Goal: Task Accomplishment & Management: Use online tool/utility

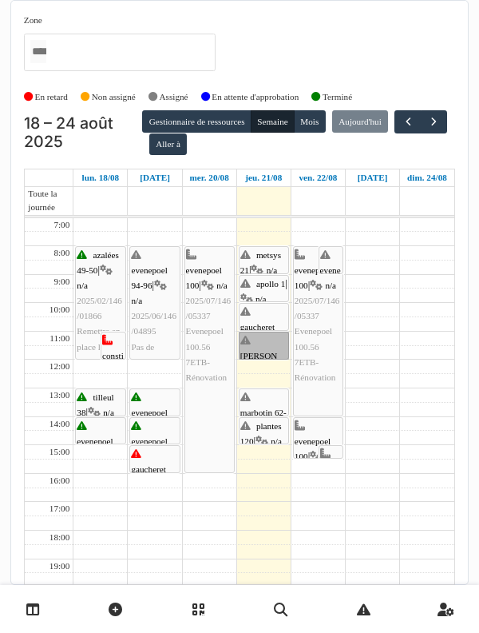
click at [0, 0] on div at bounding box center [0, 0] width 0 height 0
click at [264, 332] on link "thomas 4 | n/a 2025/08/146/06492 La hotte est HS" at bounding box center [264, 346] width 50 height 28
click at [0, 0] on div at bounding box center [0, 0] width 0 height 0
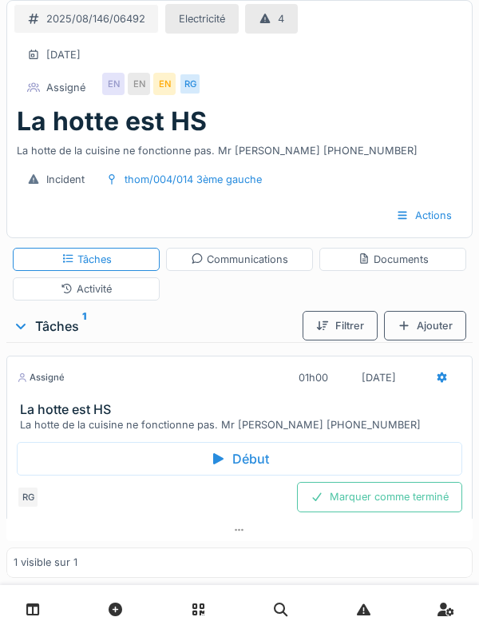
click at [7, 152] on div "La hotte est HS La hotte de la cuisine ne fonctionne pas. Mr BENDRA 0486.57.84.…" at bounding box center [239, 132] width 465 height 53
click at [65, 4] on div "2025/08/146/06492" at bounding box center [86, 19] width 145 height 30
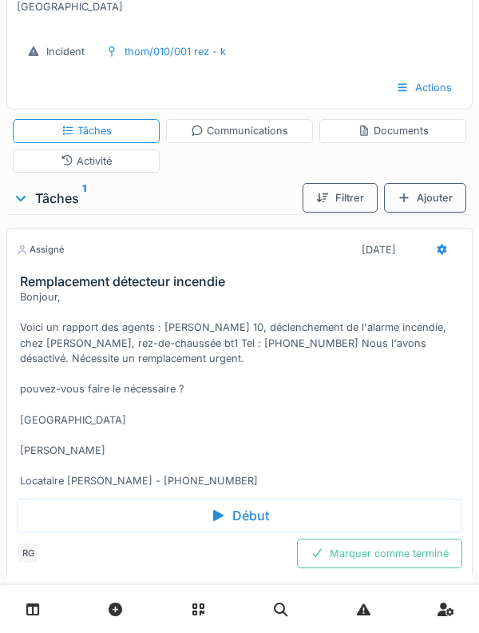
scroll to position [277, 0]
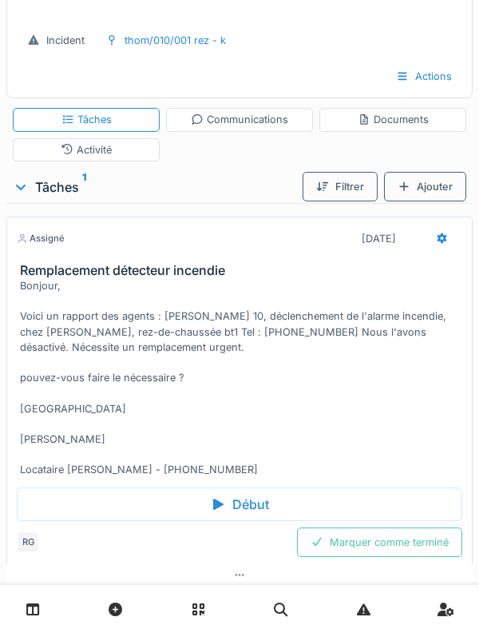
click at [362, 503] on div "Début" at bounding box center [240, 504] width 446 height 34
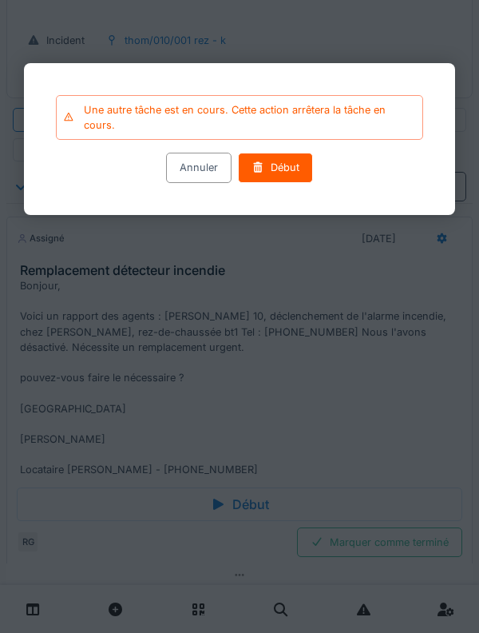
click at [282, 183] on div "Début" at bounding box center [275, 168] width 75 height 30
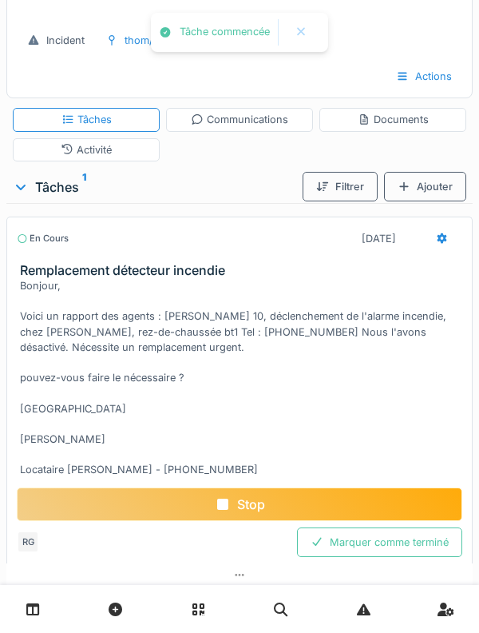
click at [372, 360] on div "Bonjour, Voici un rapport des agents : [PERSON_NAME] 10, déclenchement de l'ala…" at bounding box center [243, 377] width 446 height 199
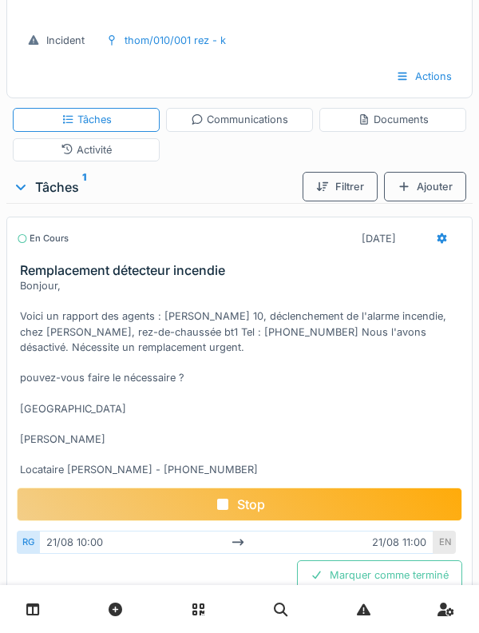
click at [58, 157] on div "Activité" at bounding box center [86, 149] width 147 height 23
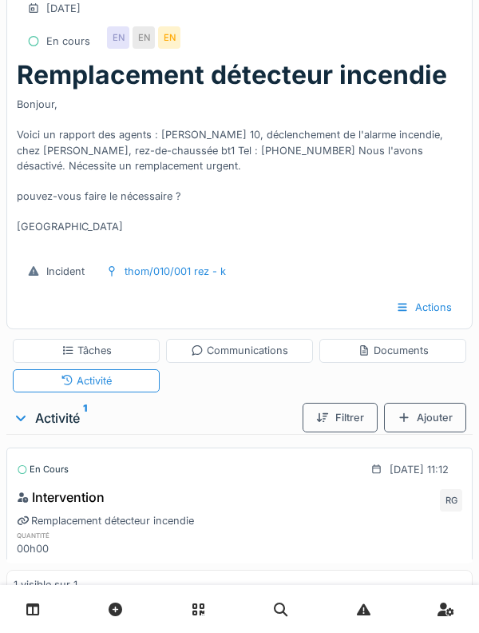
scroll to position [22, 0]
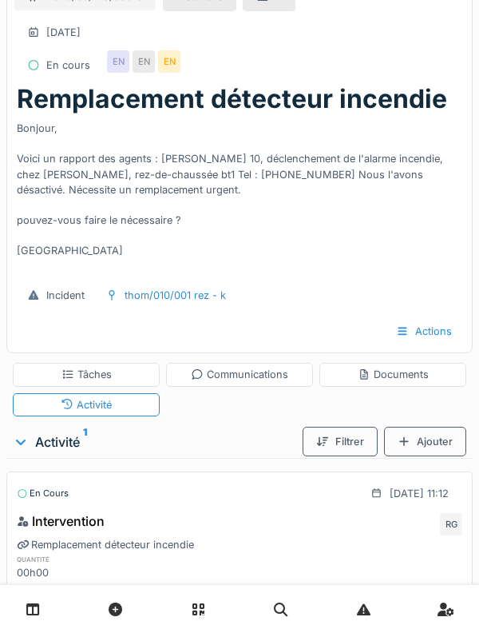
click at [433, 447] on div "Ajouter" at bounding box center [425, 442] width 82 height 30
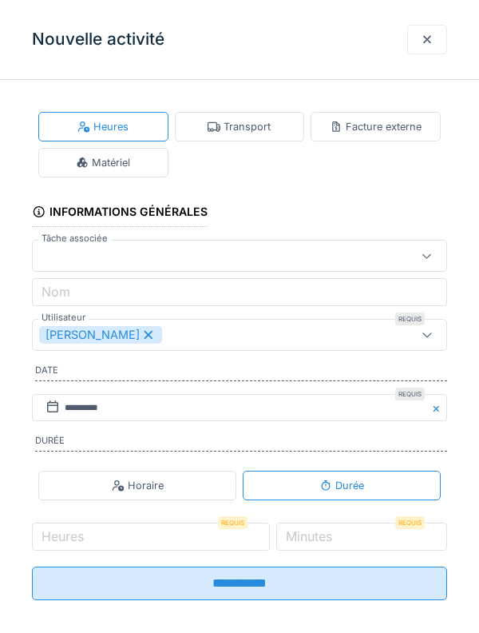
click at [276, 137] on div "Transport" at bounding box center [240, 127] width 130 height 30
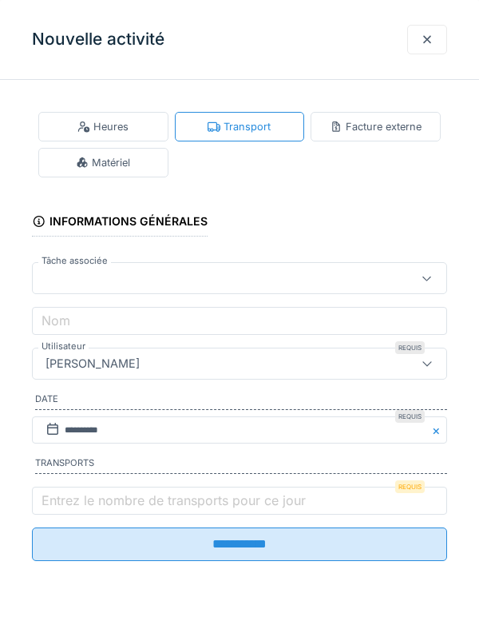
click at [223, 510] on label "Entrez le nombre de transports pour ce jour" at bounding box center [173, 500] width 271 height 19
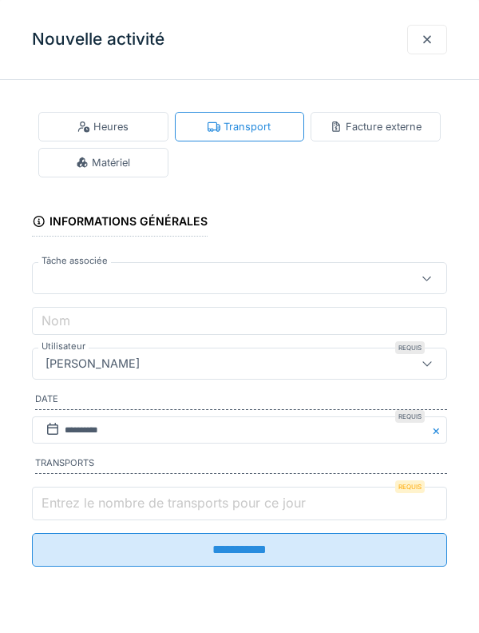
click at [223, 511] on input "Entrez le nombre de transports pour ce jour" at bounding box center [239, 504] width 415 height 34
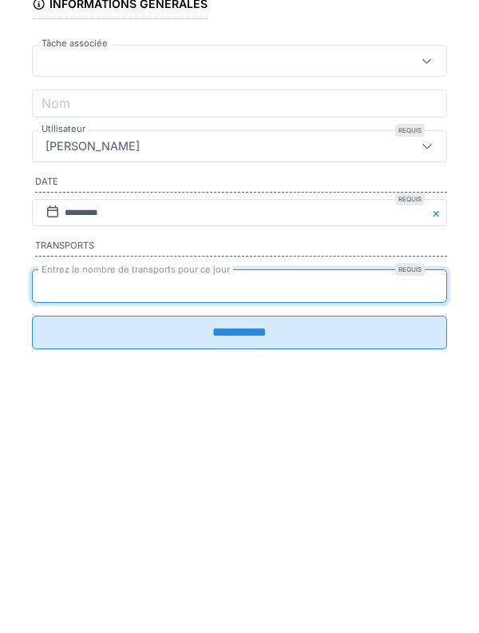
type input "*"
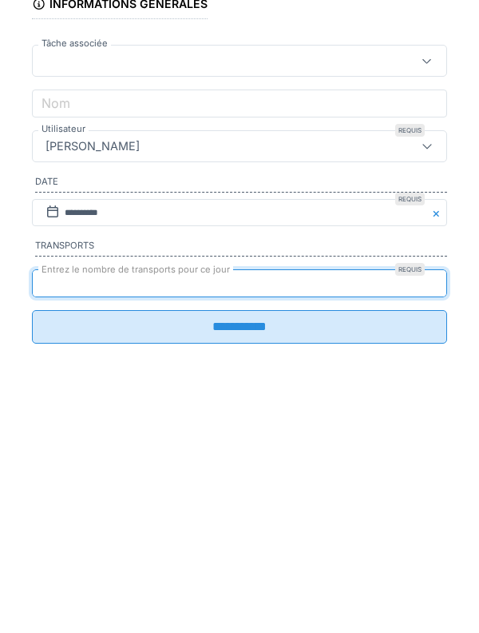
click at [287, 554] on input "**********" at bounding box center [239, 544] width 415 height 34
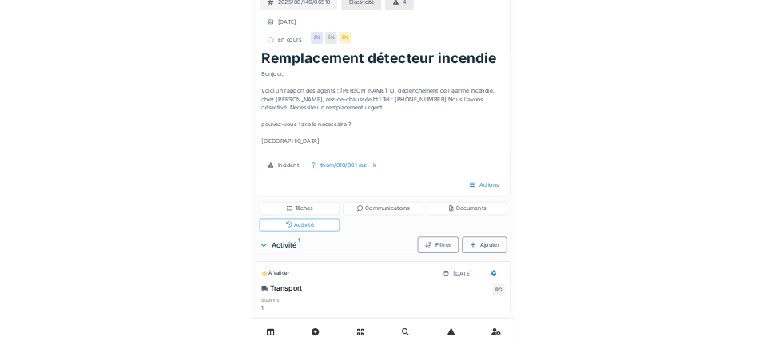
scroll to position [0, 0]
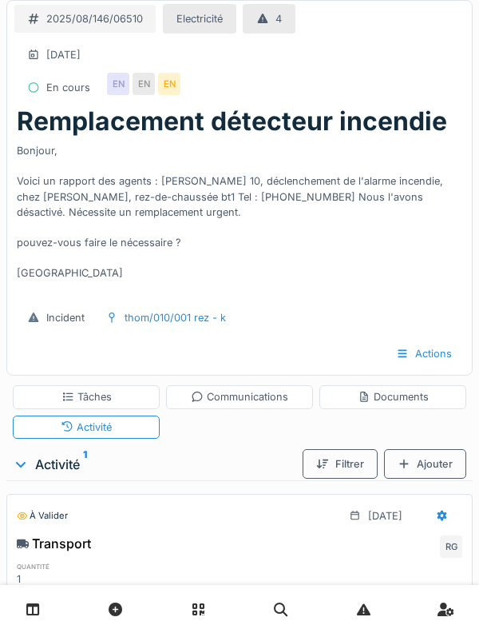
click at [14, 391] on div "Tâches" at bounding box center [86, 396] width 147 height 23
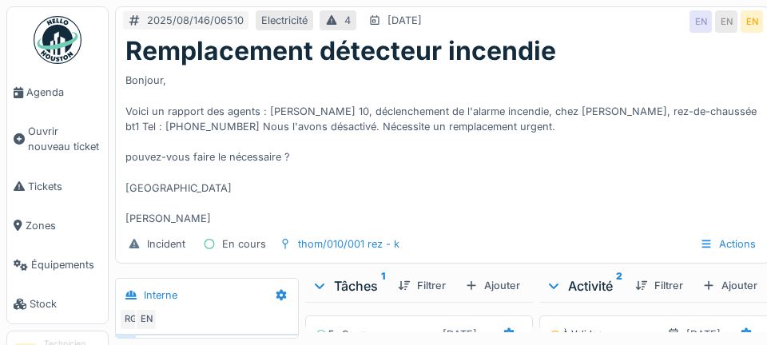
scroll to position [53, 0]
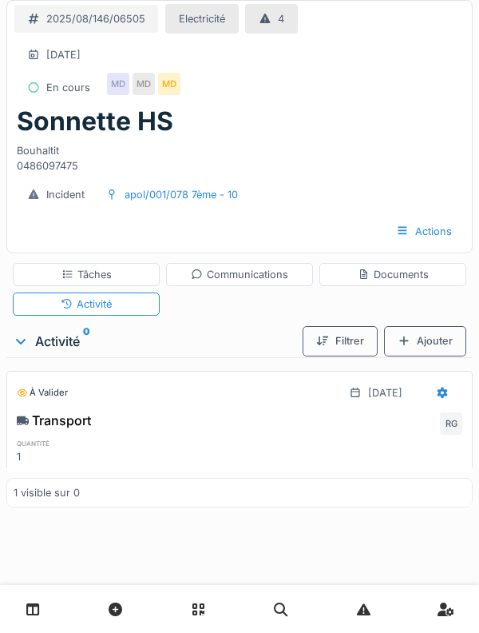
click at [74, 271] on div "Tâches" at bounding box center [87, 274] width 50 height 15
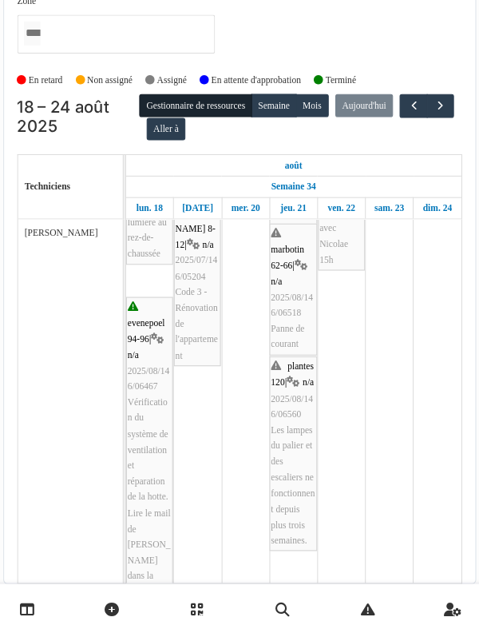
scroll to position [570, 0]
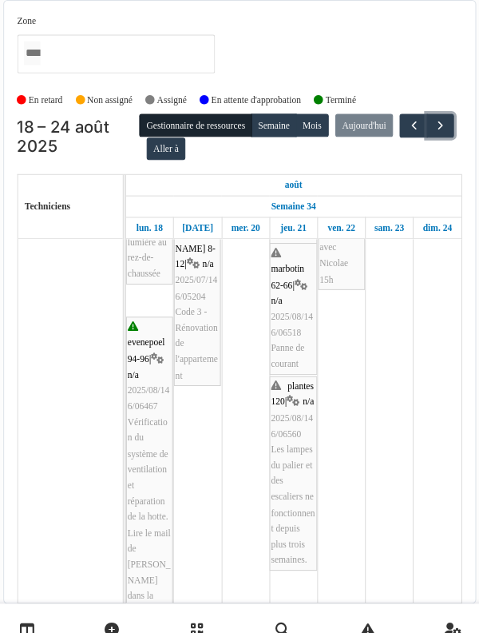
click at [421, 133] on button "button" at bounding box center [434, 121] width 26 height 23
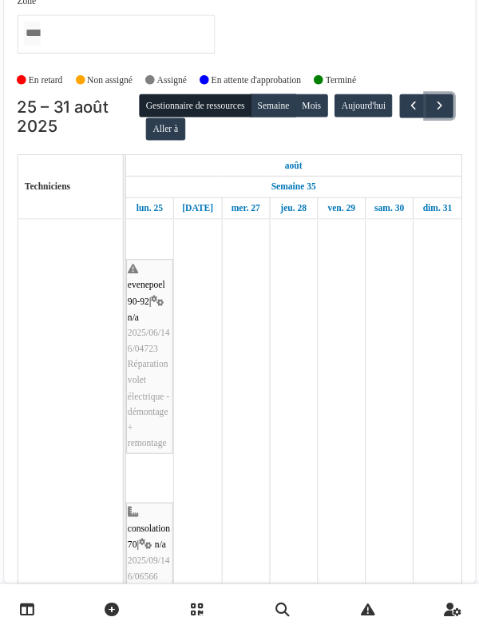
scroll to position [0, 0]
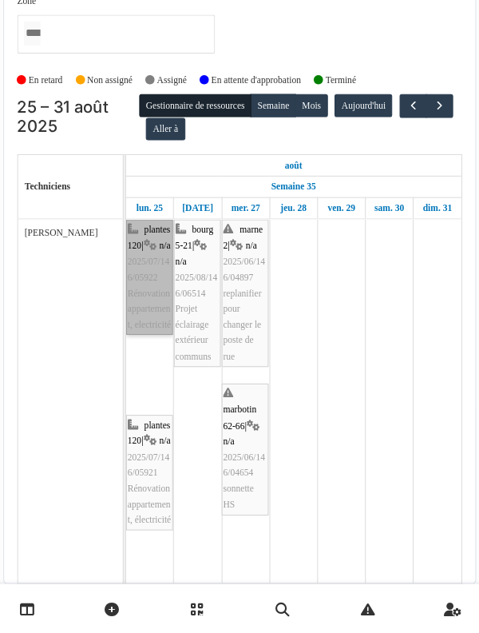
click at [156, 241] on link "plantes 120 | n/a 2025/07/146/05922 Rénovation appartement, electricité" at bounding box center [152, 288] width 46 height 112
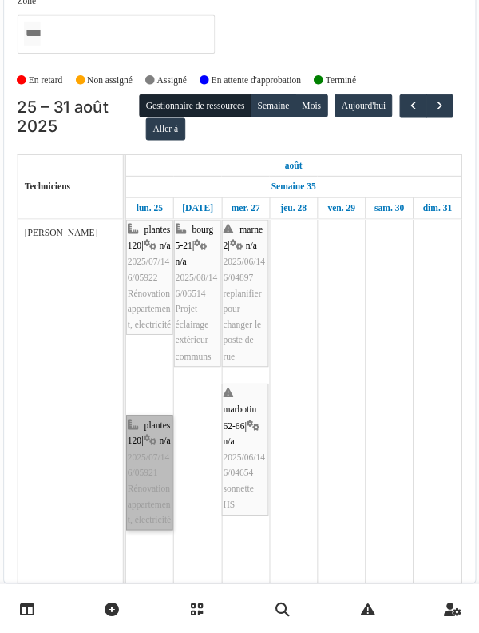
click at [133, 443] on link "plantes 120 | n/a 2025/07/146/05921 Rénovation appartement, électricité" at bounding box center [152, 477] width 46 height 112
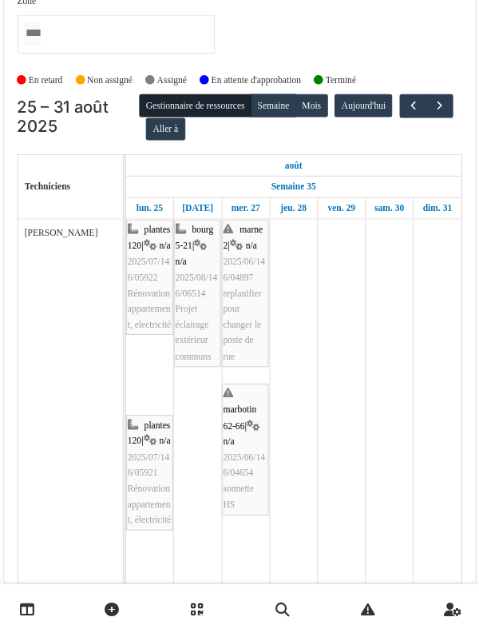
scroll to position [14, 0]
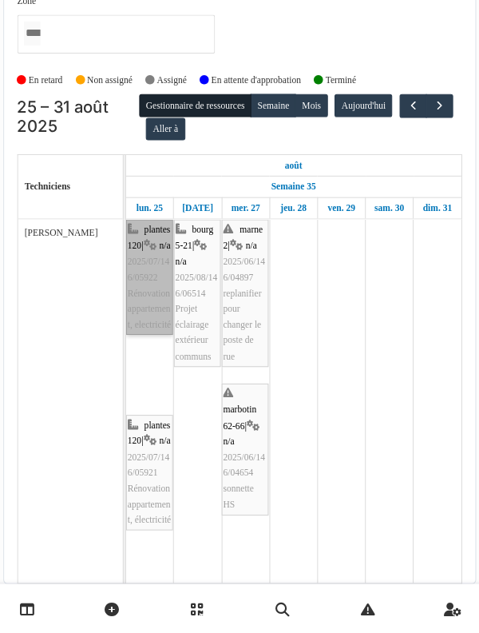
click at [135, 313] on link "plantes 120 | n/a 2025/07/146/05922 Rénovation appartement, electricité" at bounding box center [152, 288] width 46 height 112
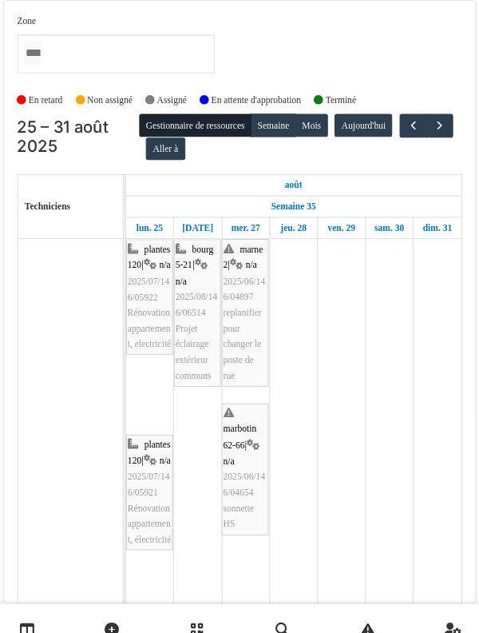
scroll to position [0, 0]
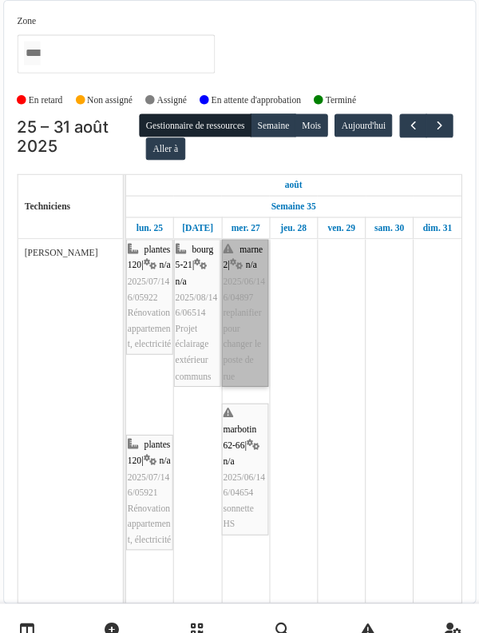
click at [256, 335] on link "marne 2 | n/a 2025/06/146/04897 replanifier pour changer le poste de rue" at bounding box center [245, 303] width 46 height 143
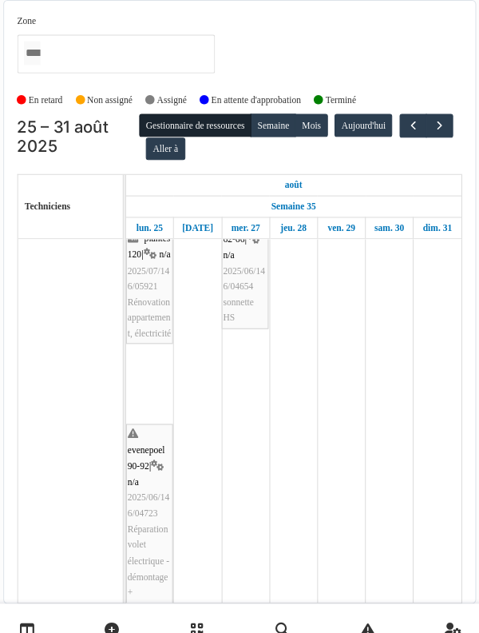
scroll to position [224, 0]
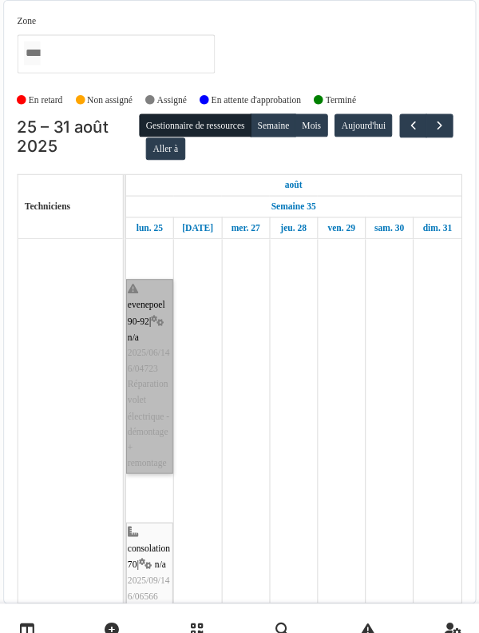
click at [156, 348] on link "evenepoel 90-92 | n/a 2025/06/146/04723 Réparation volet électrique - démontage…" at bounding box center [152, 364] width 46 height 189
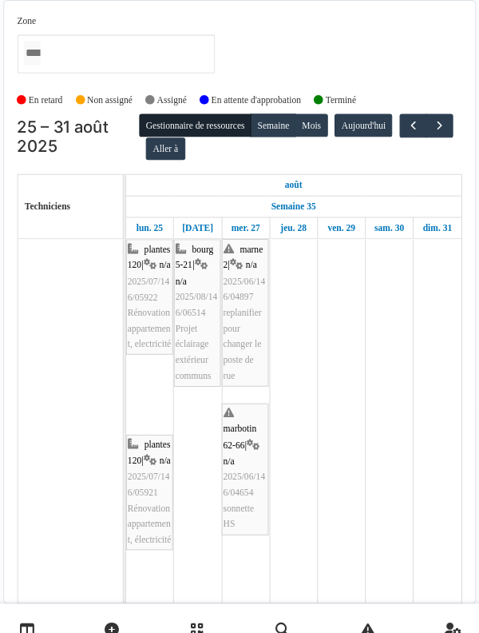
scroll to position [0, 0]
click at [427, 129] on span "button" at bounding box center [434, 122] width 14 height 14
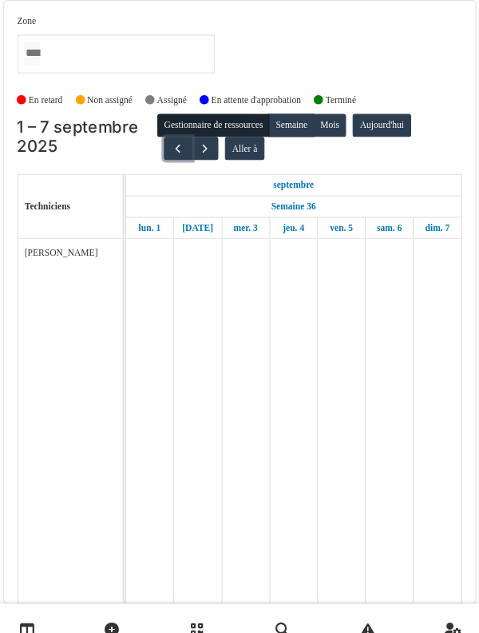
click at [179, 148] on span "button" at bounding box center [180, 144] width 14 height 14
click at [199, 149] on span "button" at bounding box center [206, 144] width 14 height 14
click at [173, 148] on span "button" at bounding box center [180, 144] width 14 height 14
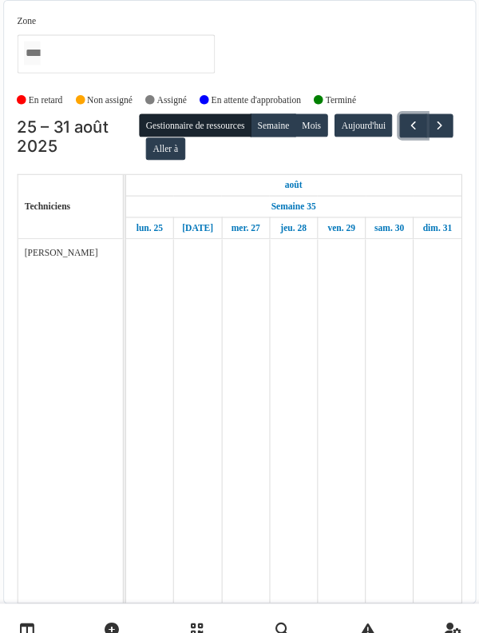
click at [401, 129] on span "button" at bounding box center [408, 122] width 14 height 14
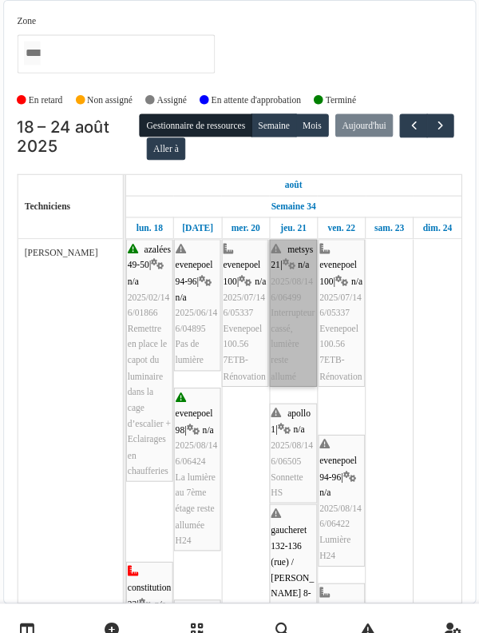
click at [295, 313] on link "metsys 21 | n/a 2025/08/146/06499 Interrupteur cassé, lumière reste allumé" at bounding box center [291, 303] width 46 height 143
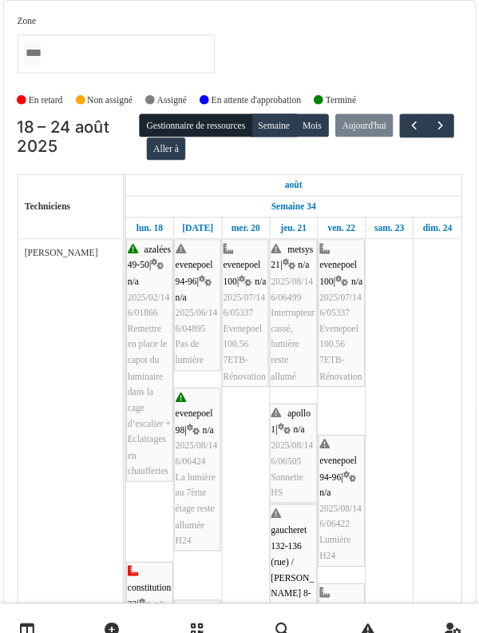
scroll to position [58, 0]
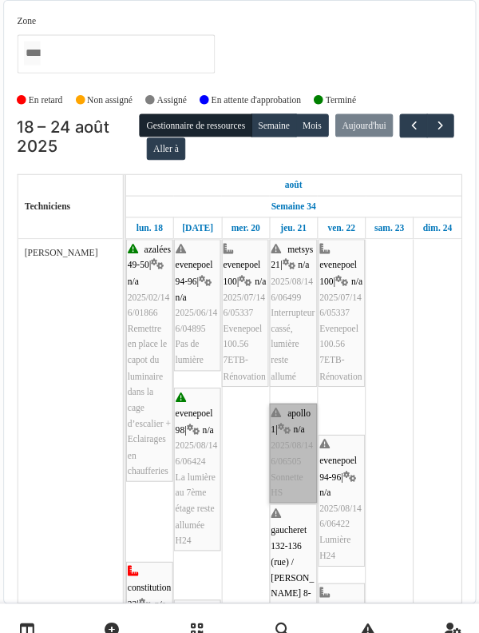
click at [294, 391] on link "apollo 1 | n/a 2025/08/146/06505 Sonnette HS" at bounding box center [291, 439] width 46 height 97
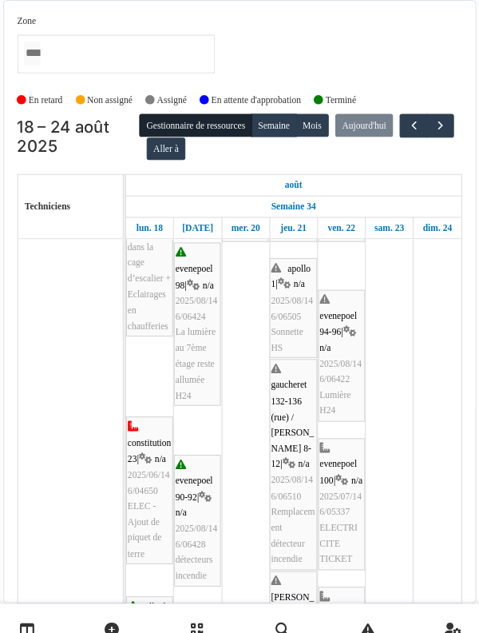
scroll to position [141, 0]
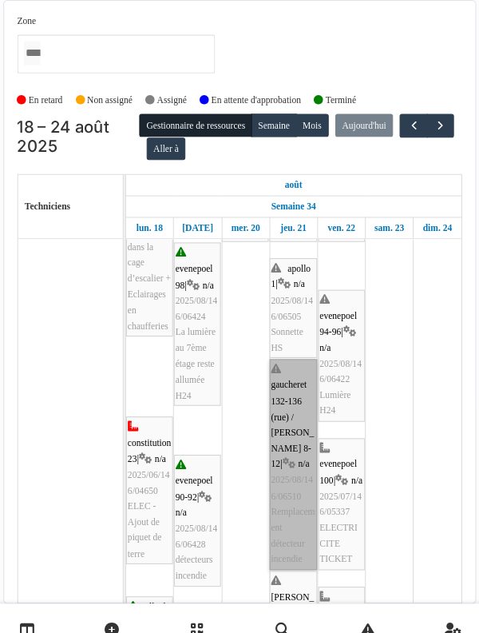
click at [289, 439] on link "gaucheret 132-136 (rue) / thomas 8-12 | n/a 2025/08/146/06510 Remplacement déte…" at bounding box center [291, 450] width 46 height 204
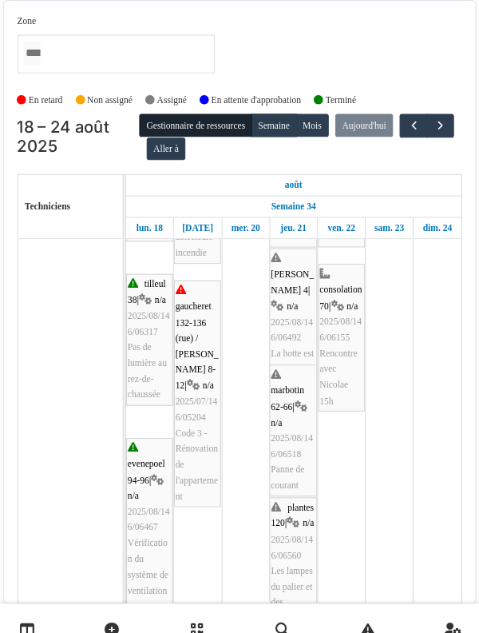
scroll to position [453, 0]
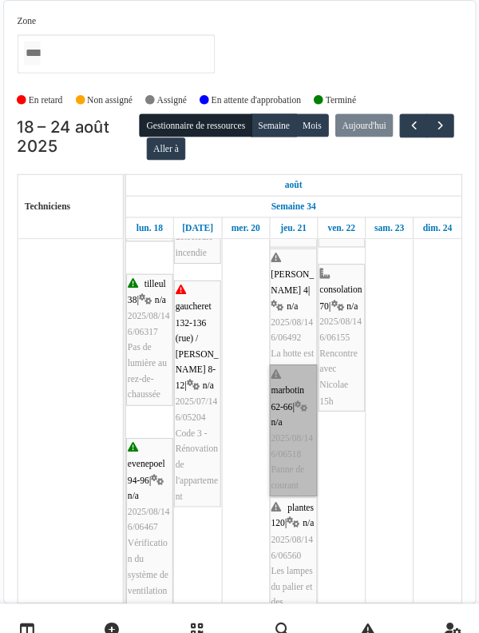
click at [291, 389] on link "marbotin 62-66 | n/a 2025/08/146/06518 Panne de courant" at bounding box center [291, 417] width 46 height 128
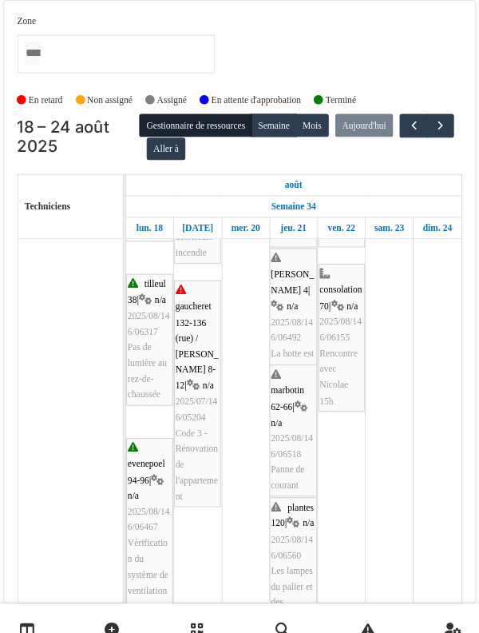
scroll to position [360, 0]
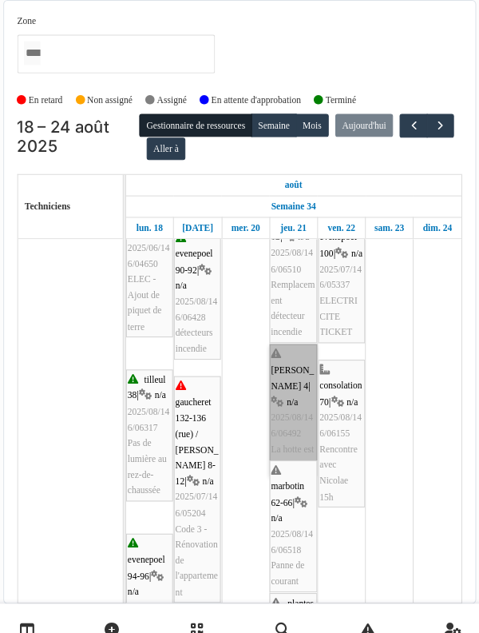
click at [292, 344] on link "thomas 4 | n/a 2025/08/146/06492 La hotte est HS" at bounding box center [291, 397] width 46 height 128
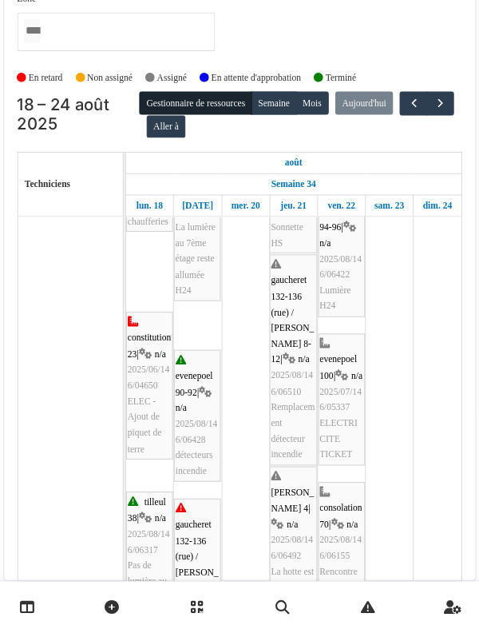
scroll to position [231, 0]
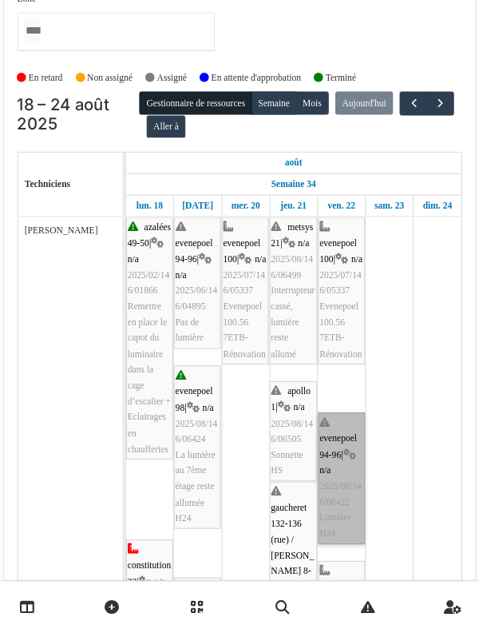
click at [336, 511] on link "evenepoel 94-96 | n/a 2025/08/146/06422 Lumière H24" at bounding box center [339, 485] width 46 height 128
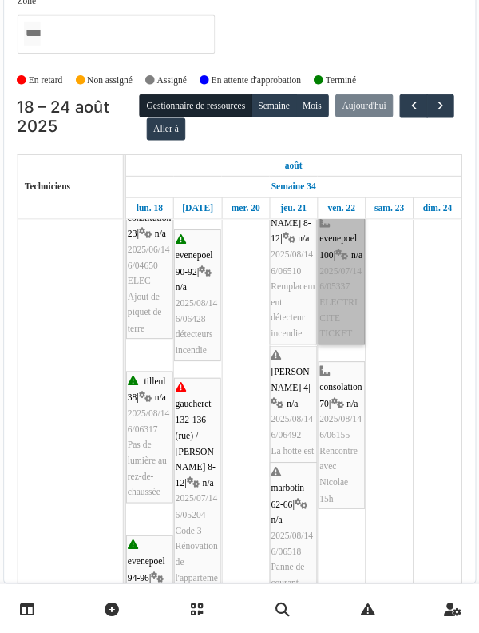
click at [347, 340] on link "evenepoel 100 | n/a 2025/07/146/05337 ELECTRICITE TICKET" at bounding box center [339, 289] width 46 height 128
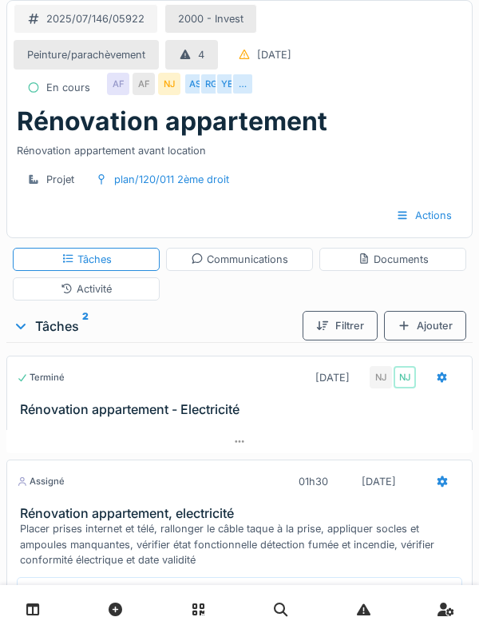
click at [140, 89] on div "AF" at bounding box center [144, 84] width 22 height 22
click at [119, 94] on div "AF" at bounding box center [118, 84] width 22 height 22
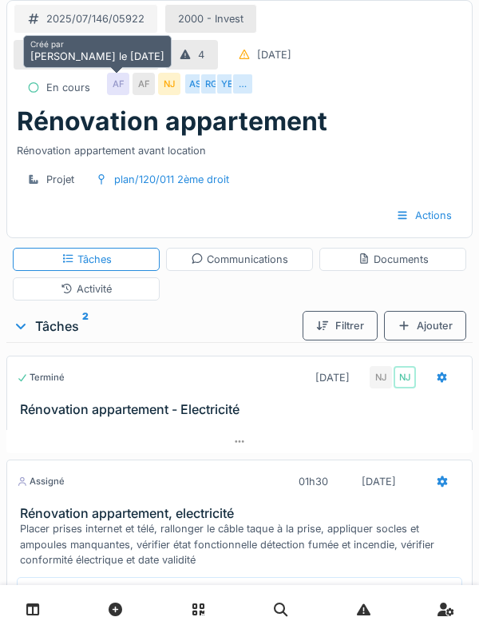
click at [189, 88] on div "AS" at bounding box center [195, 84] width 22 height 22
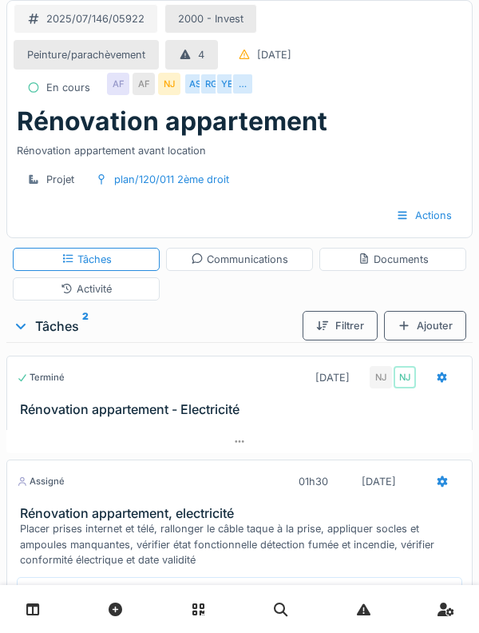
click at [220, 100] on div "YE" at bounding box center [227, 88] width 22 height 30
click at [185, 92] on div "AS" at bounding box center [195, 84] width 22 height 22
click at [18, 295] on div "Activité" at bounding box center [86, 288] width 147 height 23
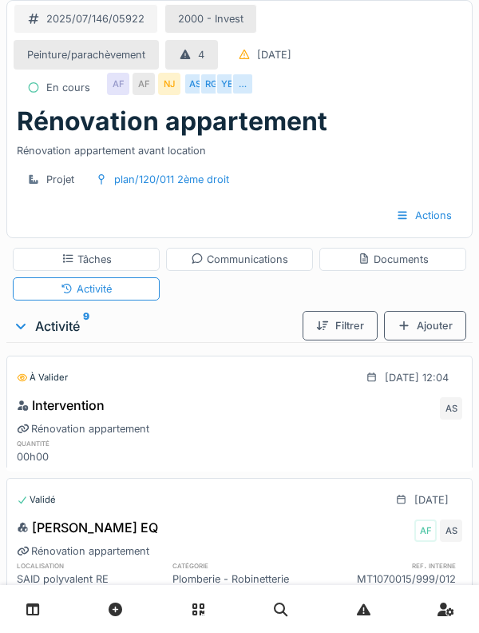
click at [117, 94] on div "AF" at bounding box center [118, 84] width 22 height 22
click at [50, 268] on div "Tâches" at bounding box center [86, 259] width 147 height 23
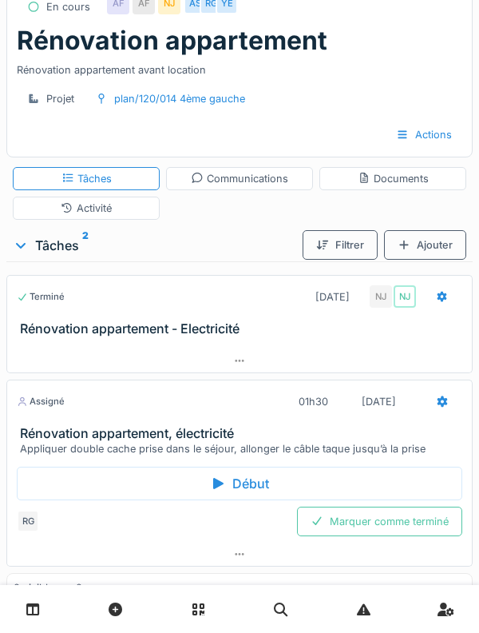
scroll to position [137, 0]
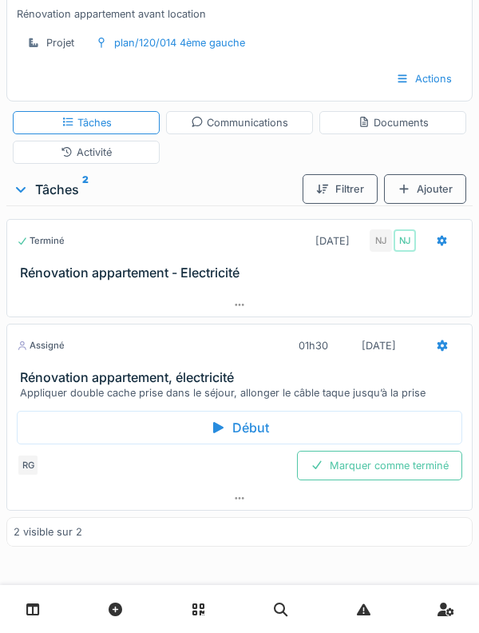
click at [60, 380] on h3 "Rénovation appartement, électricité" at bounding box center [243, 377] width 446 height 15
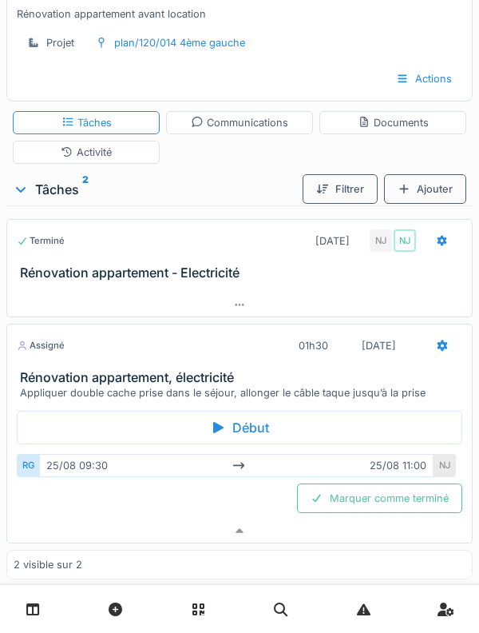
scroll to position [169, 0]
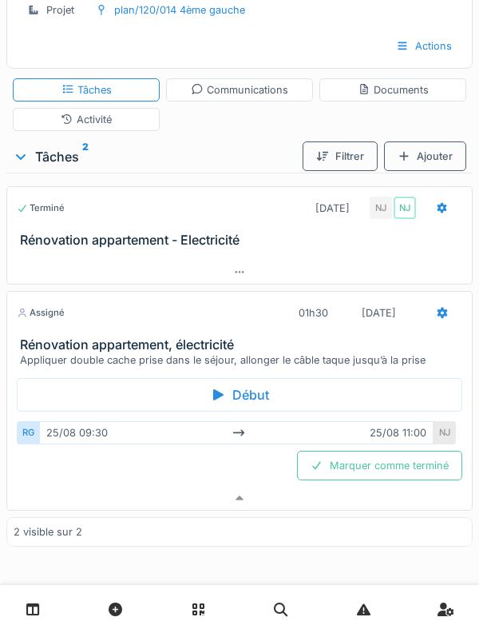
click at [440, 430] on div "NJ" at bounding box center [445, 432] width 22 height 23
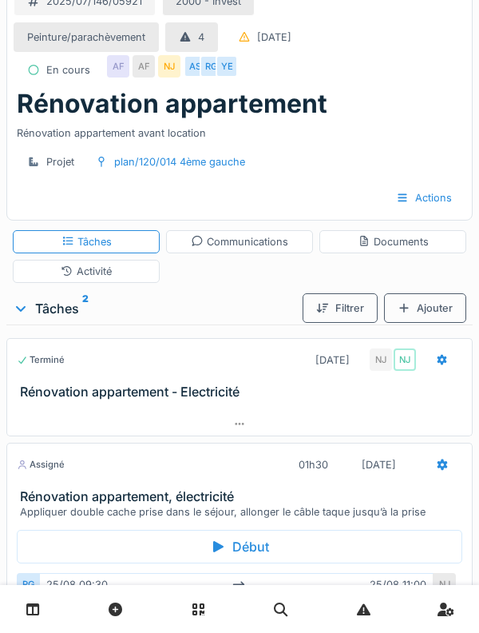
scroll to position [0, 0]
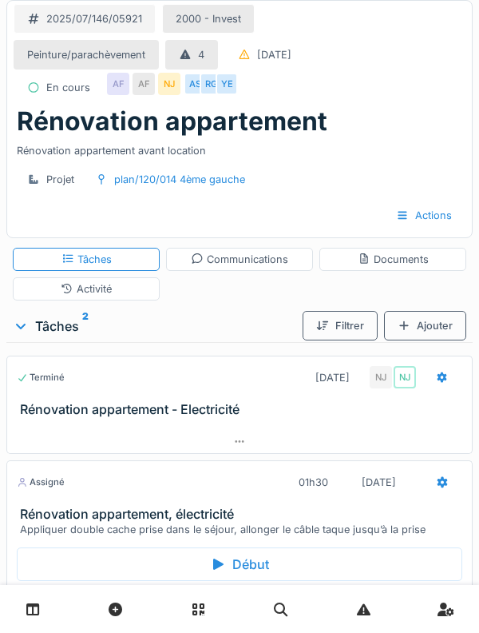
click at [117, 89] on div "AF" at bounding box center [118, 84] width 22 height 22
click at [48, 166] on div "Projet" at bounding box center [51, 180] width 74 height 30
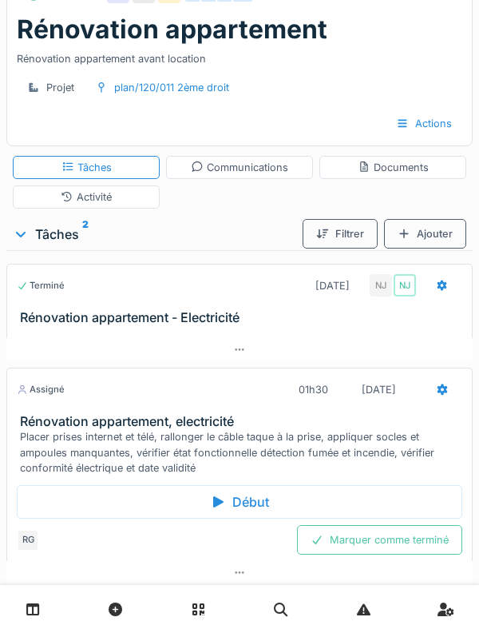
scroll to position [167, 0]
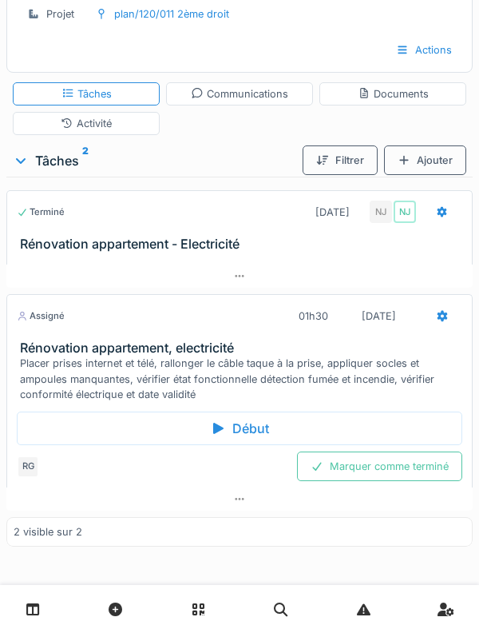
click at [414, 213] on div "NJ" at bounding box center [405, 212] width 22 height 22
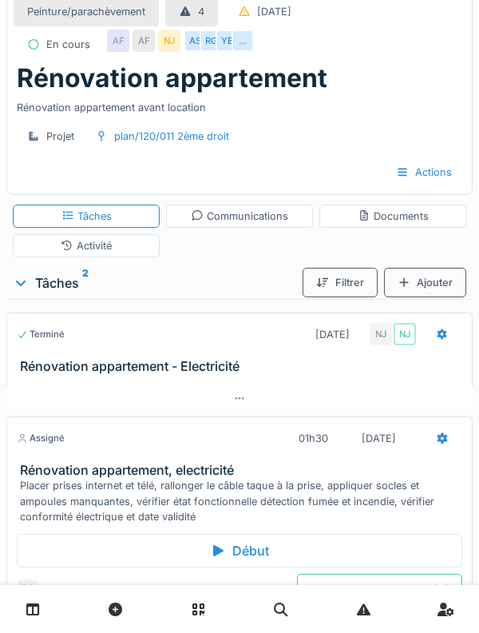
scroll to position [0, 0]
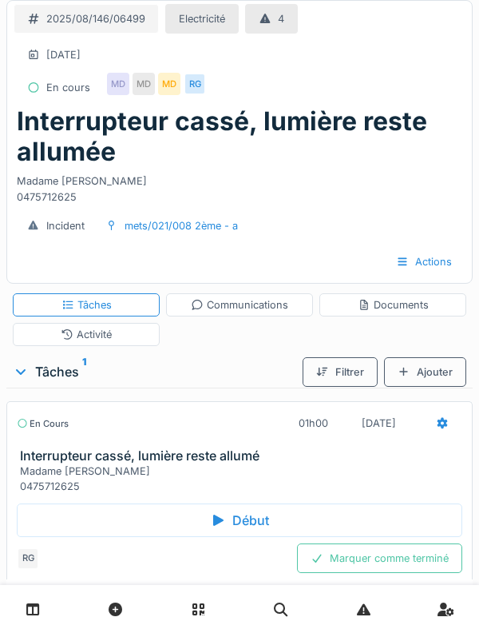
click at [91, 337] on div "Activité" at bounding box center [86, 334] width 51 height 15
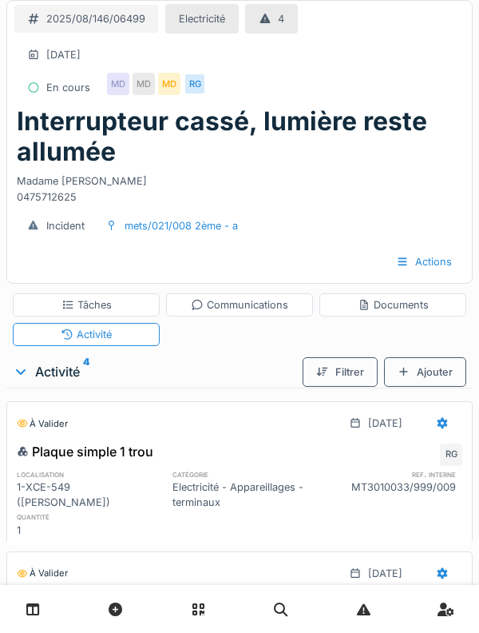
click at [417, 307] on div "Documents" at bounding box center [393, 304] width 71 height 15
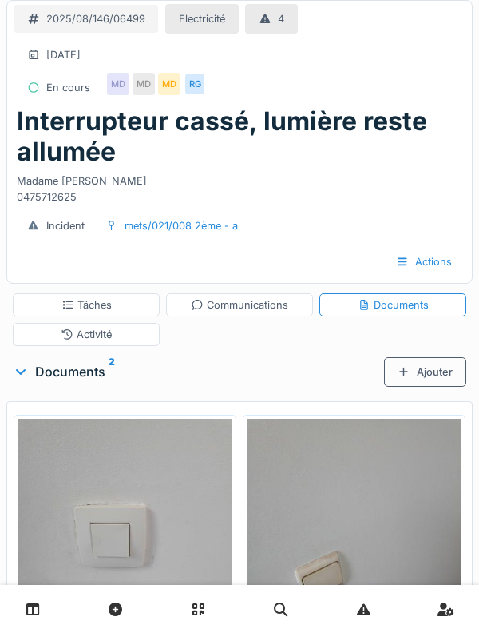
click at [245, 314] on div "Communications" at bounding box center [239, 304] width 147 height 23
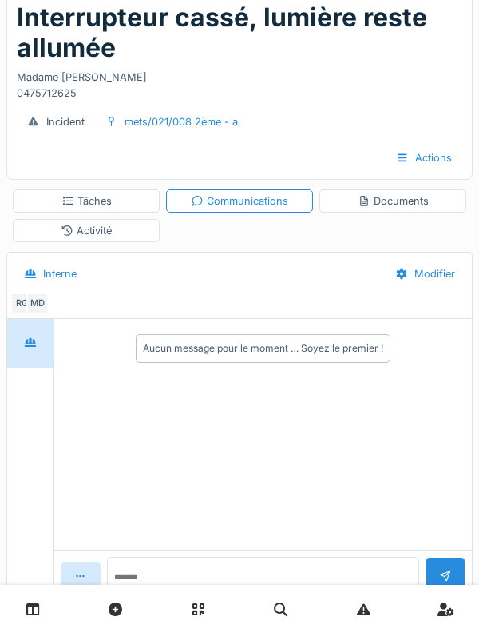
scroll to position [154, 0]
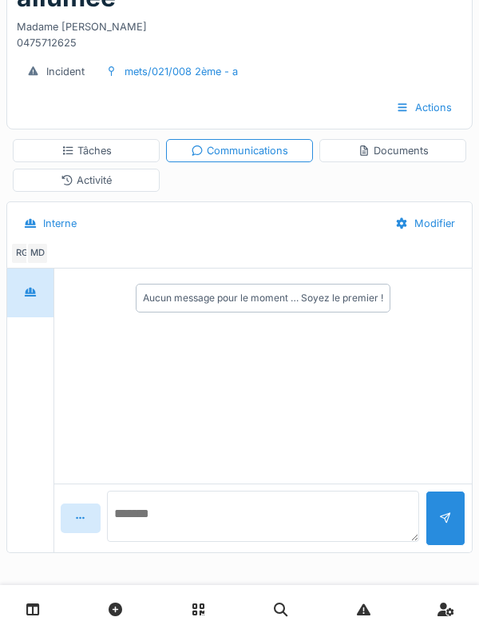
click at [301, 530] on textarea at bounding box center [263, 516] width 312 height 51
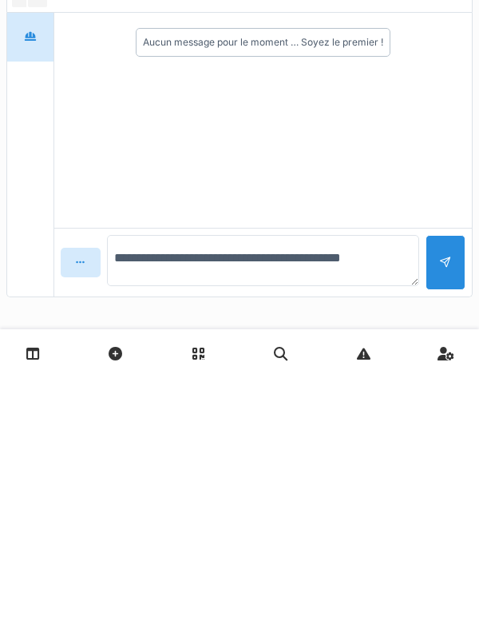
click at [319, 515] on textarea "**********" at bounding box center [263, 516] width 312 height 51
type textarea "**********"
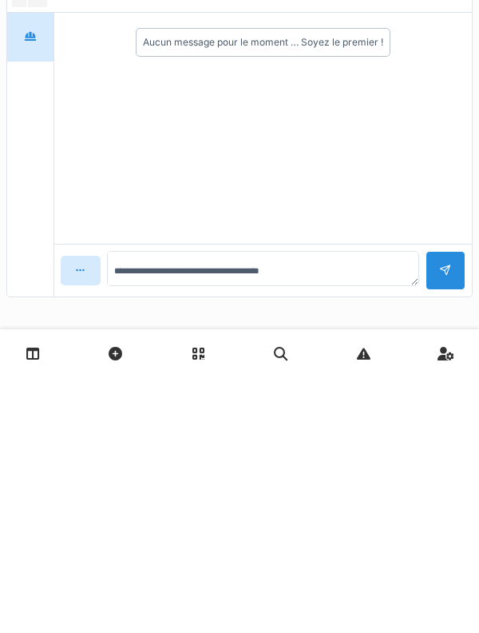
click at [439, 524] on div at bounding box center [445, 526] width 13 height 15
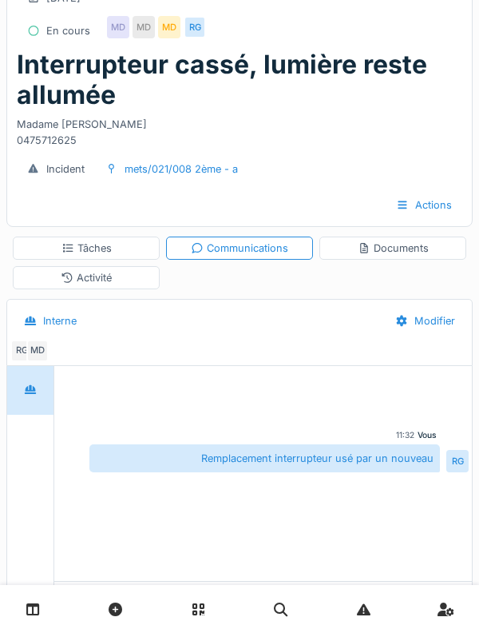
scroll to position [0, 0]
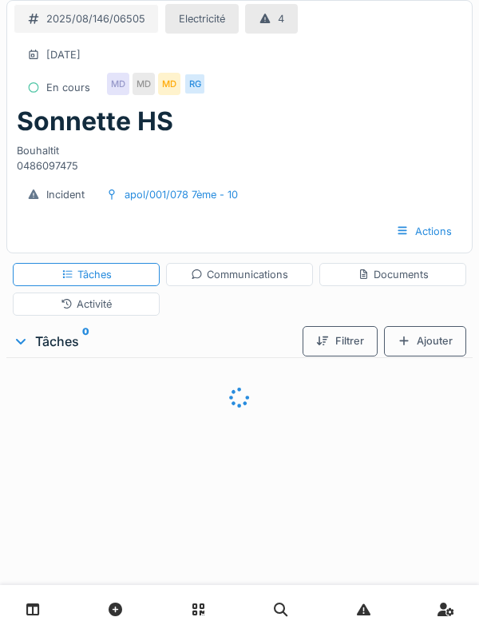
click at [267, 279] on div "Communications" at bounding box center [239, 274] width 97 height 15
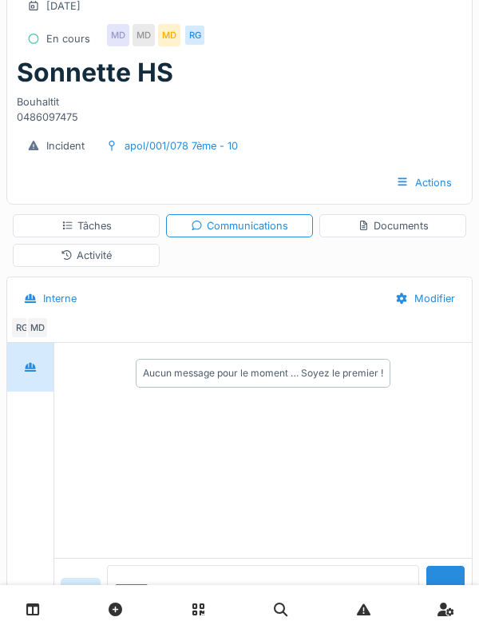
click at [288, 616] on textarea at bounding box center [263, 590] width 312 height 51
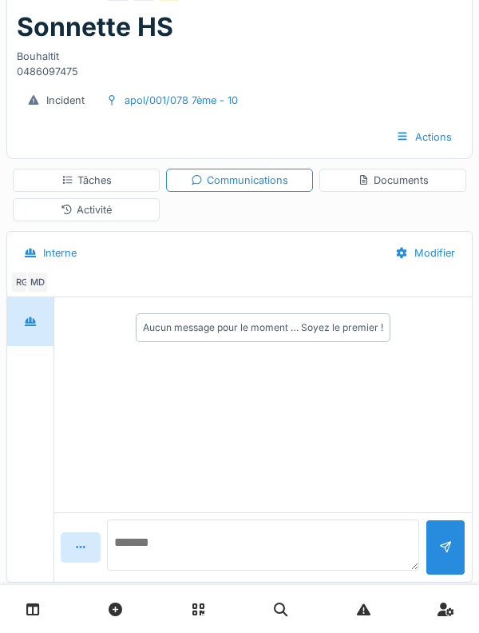
scroll to position [124, 0]
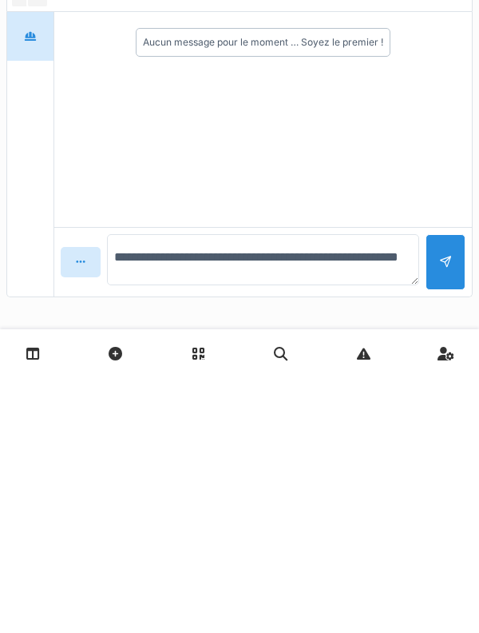
type textarea "**********"
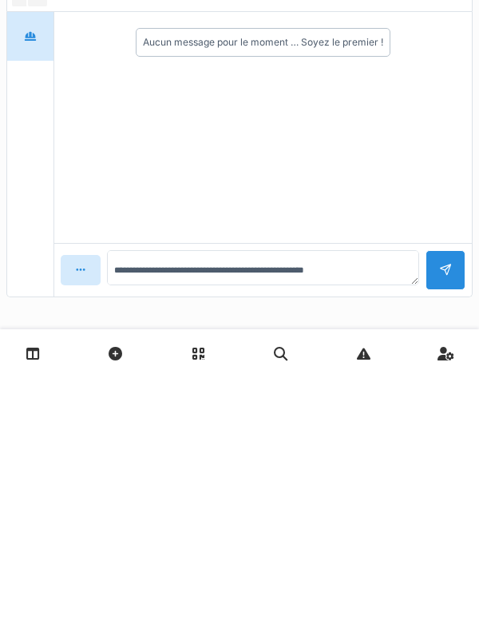
click at [446, 523] on div at bounding box center [445, 525] width 13 height 15
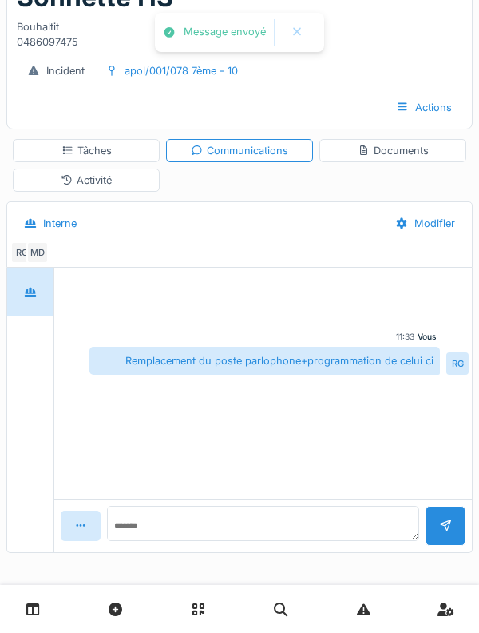
click at [57, 185] on div "Activité" at bounding box center [86, 180] width 147 height 23
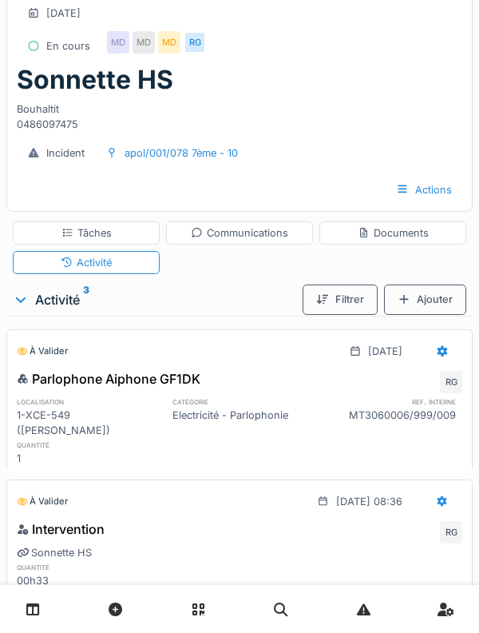
scroll to position [0, 0]
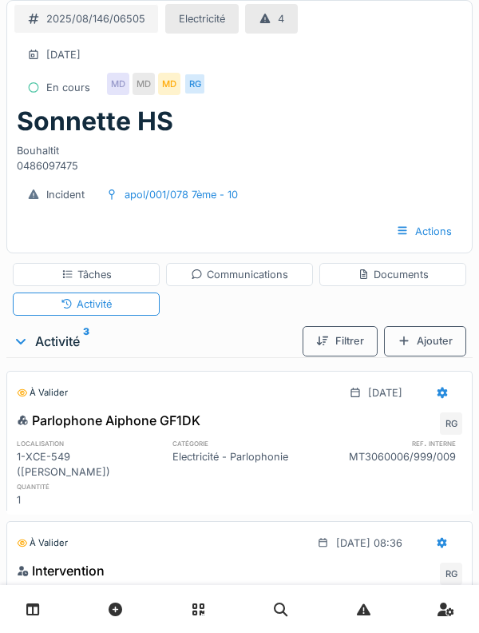
click at [49, 281] on div "Tâches" at bounding box center [86, 274] width 147 height 23
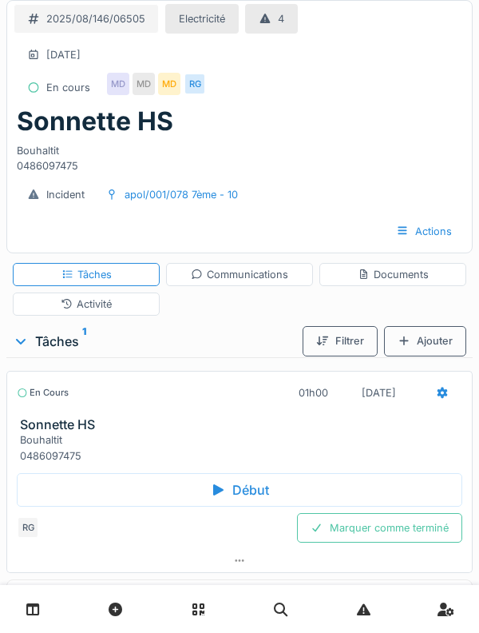
click at [432, 269] on div "Documents" at bounding box center [393, 274] width 147 height 23
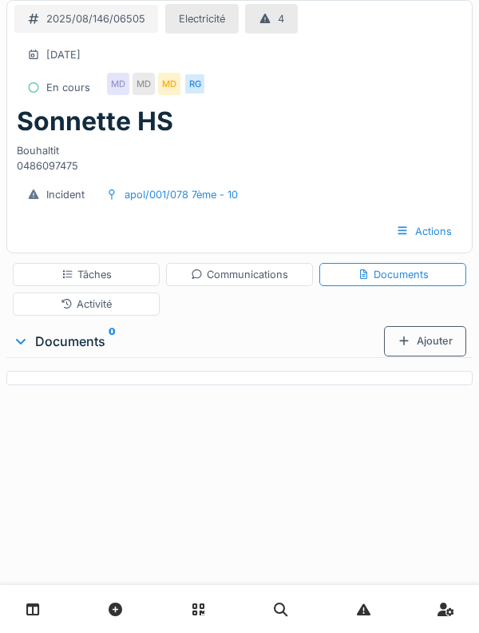
click at [28, 308] on div "Activité" at bounding box center [86, 303] width 147 height 23
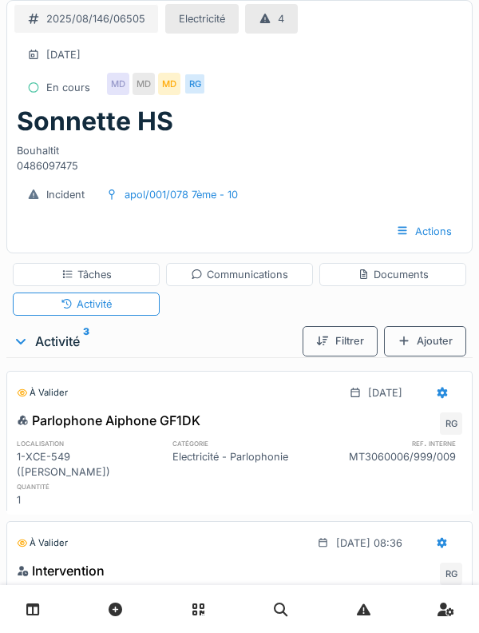
click at [439, 281] on div "Documents" at bounding box center [393, 274] width 147 height 23
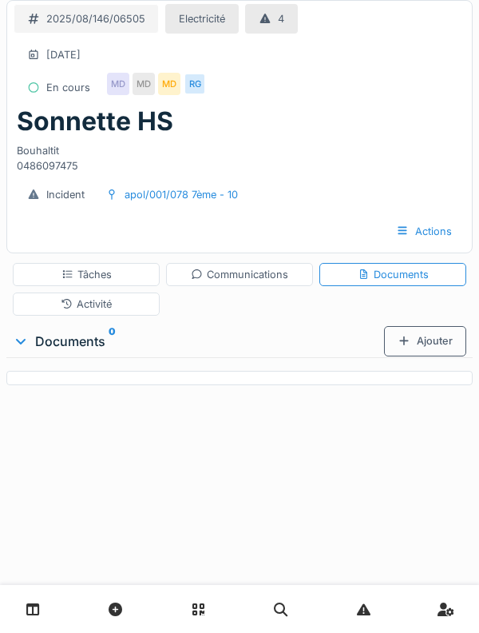
click at [451, 348] on div "Ajouter" at bounding box center [425, 341] width 82 height 30
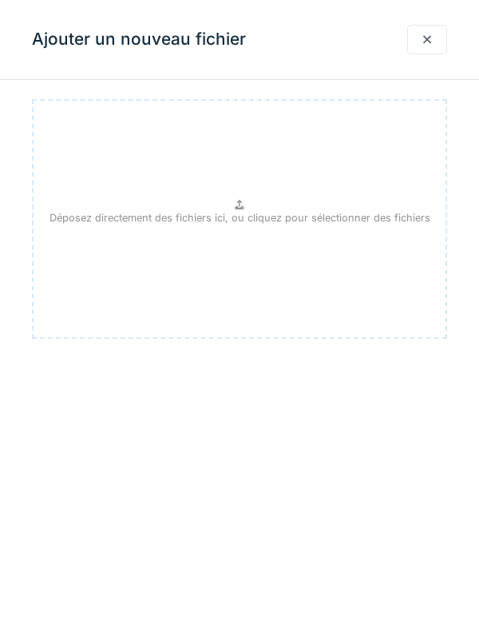
click at [179, 256] on div "Déposez directement des fichiers ici, ou cliquez pour sélectionner des fichiers" at bounding box center [239, 219] width 415 height 240
type input "**********"
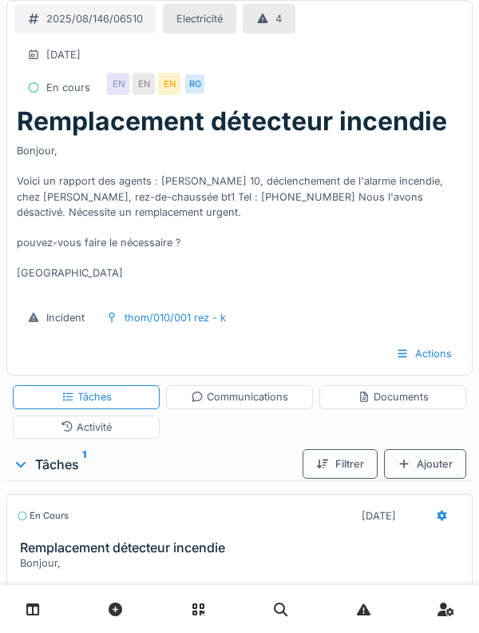
click at [463, 389] on div "Documents" at bounding box center [393, 396] width 147 height 23
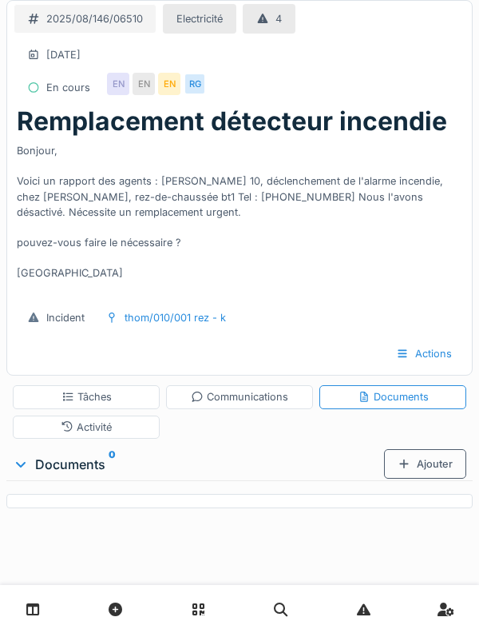
click at [48, 425] on div "Activité" at bounding box center [86, 426] width 147 height 23
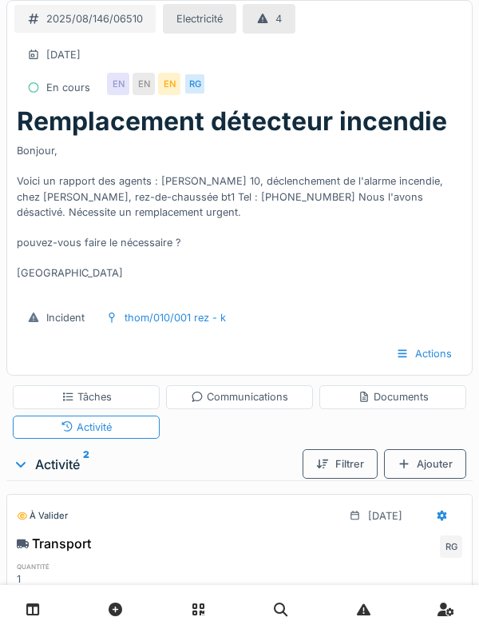
click at [455, 405] on div "Documents" at bounding box center [393, 396] width 147 height 23
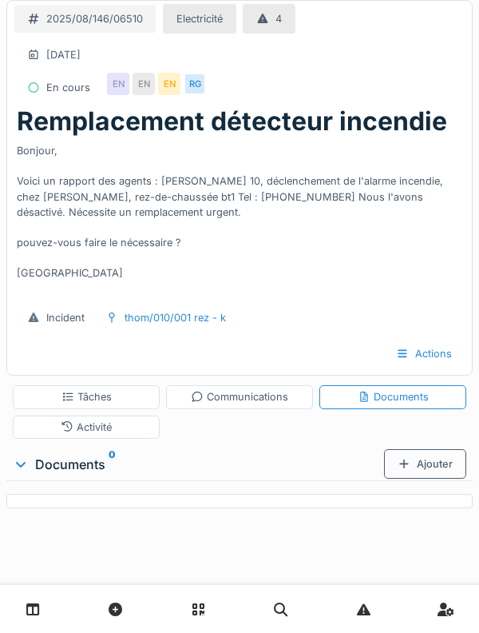
click at [463, 462] on div "Ajouter" at bounding box center [425, 464] width 82 height 30
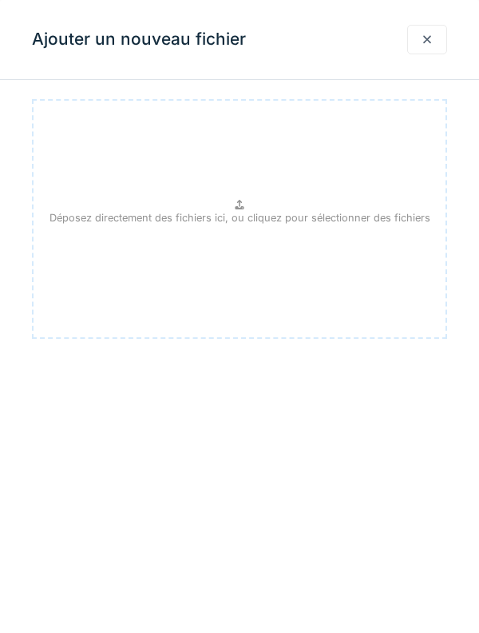
click at [407, 235] on div "Déposez directement des fichiers ici, ou cliquez pour sélectionner des fichiers" at bounding box center [239, 219] width 415 height 240
type input "**********"
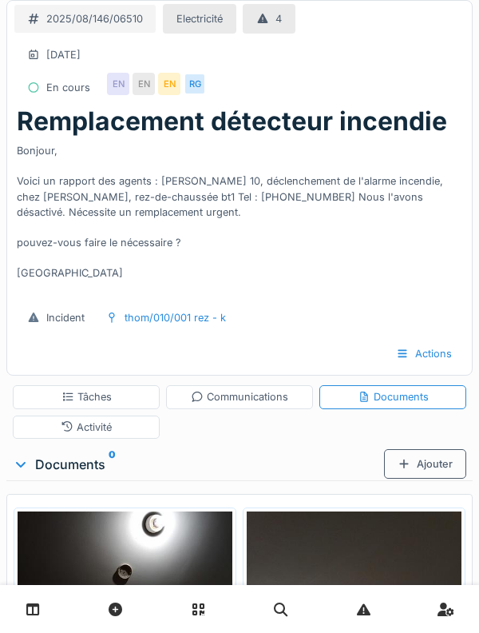
click at [209, 390] on div "Communications" at bounding box center [239, 396] width 97 height 15
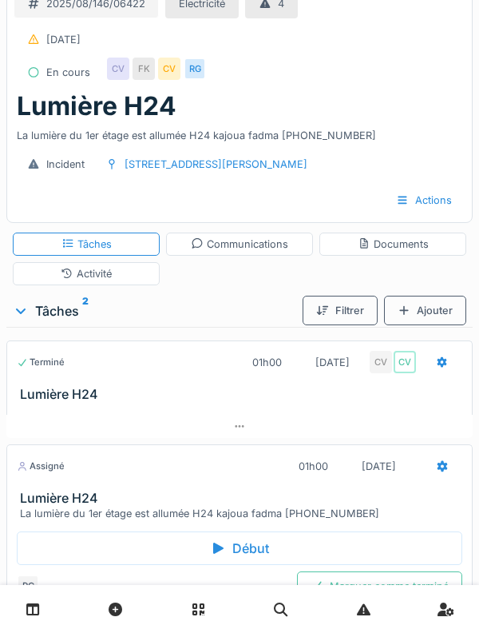
scroll to position [60, 0]
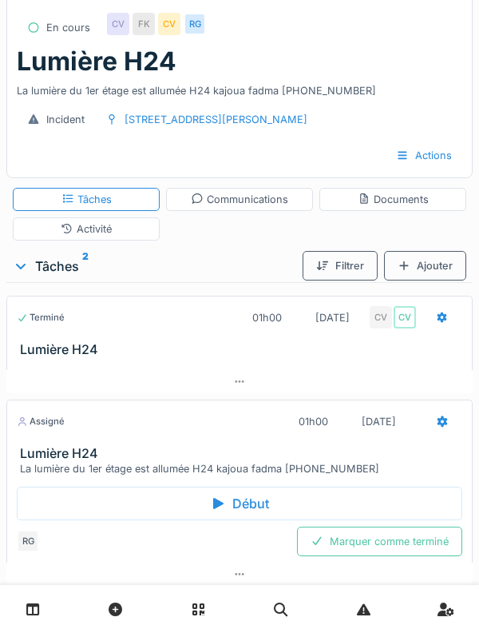
click at [42, 347] on h3 "Lumière H24" at bounding box center [243, 349] width 446 height 15
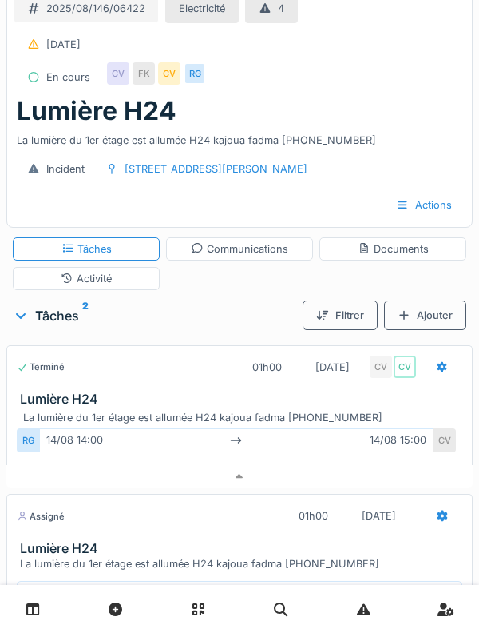
scroll to position [0, 0]
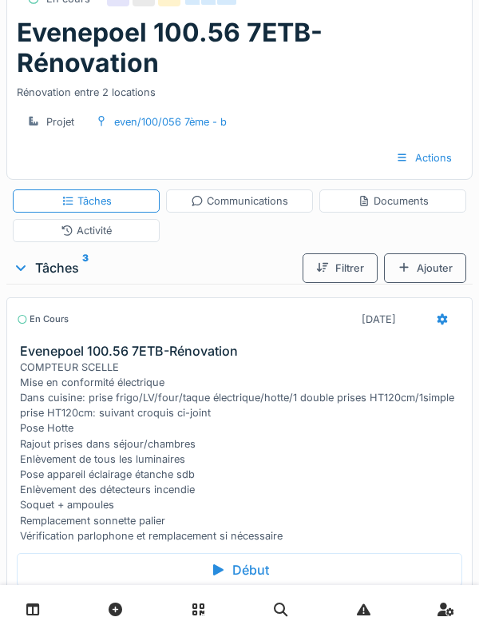
click at [114, 219] on div "Activité" at bounding box center [86, 230] width 147 height 23
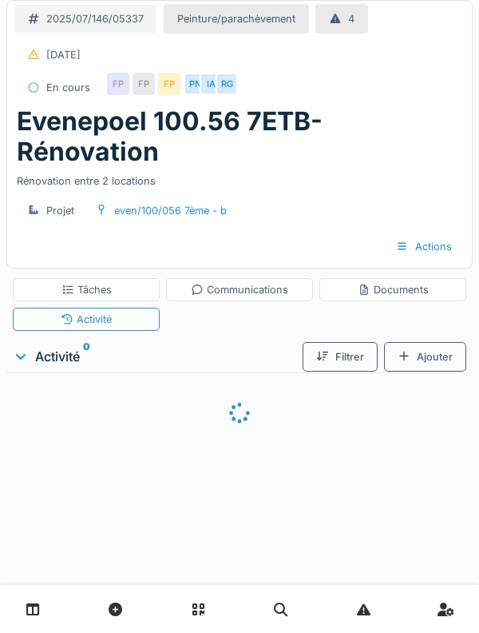
click at [98, 308] on div "Activité" at bounding box center [86, 319] width 147 height 23
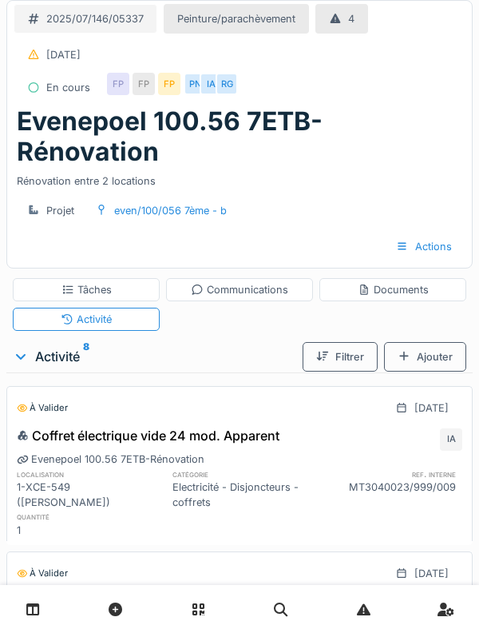
click at [115, 278] on div "Tâches" at bounding box center [86, 289] width 147 height 23
